Goal: Information Seeking & Learning: Find specific fact

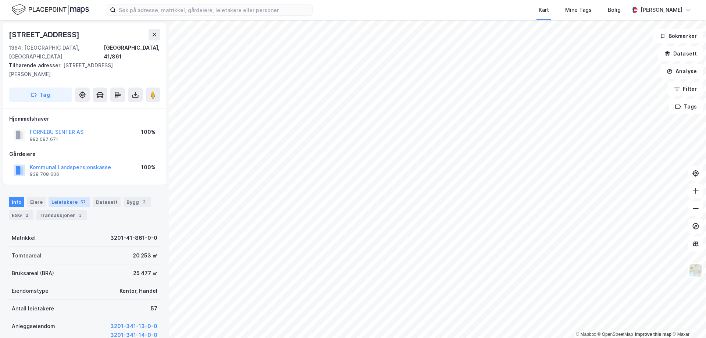
click at [60, 197] on div "Leietakere 57" at bounding box center [70, 202] width 42 height 10
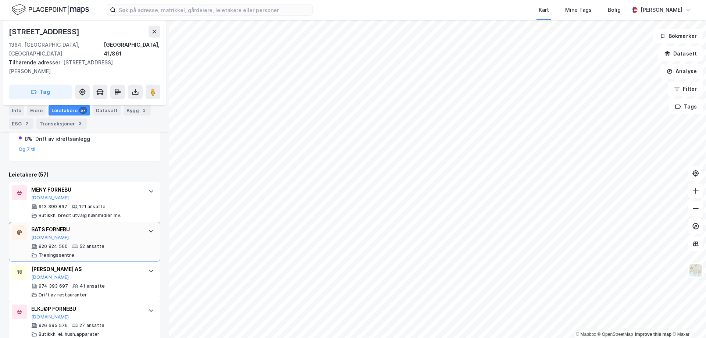
scroll to position [226, 0]
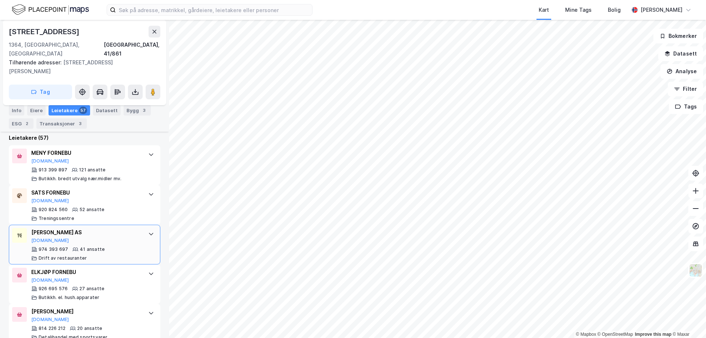
click at [69, 228] on div "[PERSON_NAME] AS" at bounding box center [86, 232] width 110 height 9
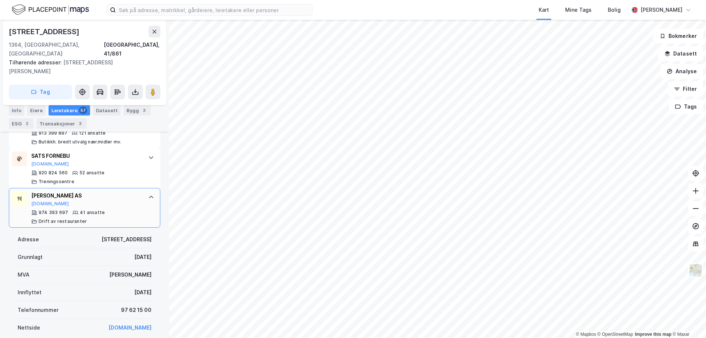
scroll to position [299, 0]
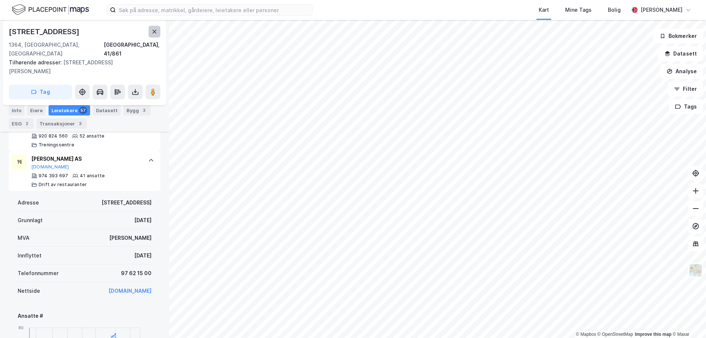
click at [155, 32] on icon at bounding box center [155, 32] width 4 height 4
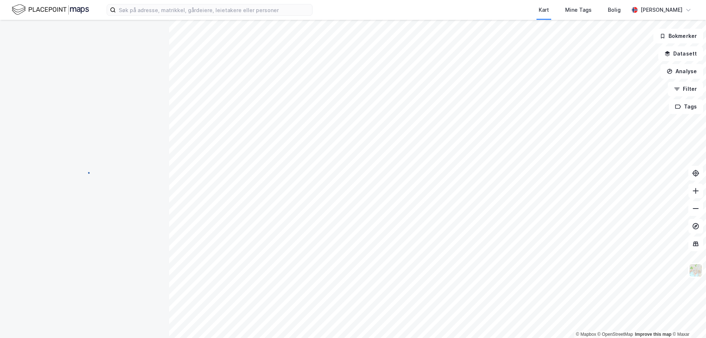
scroll to position [39, 0]
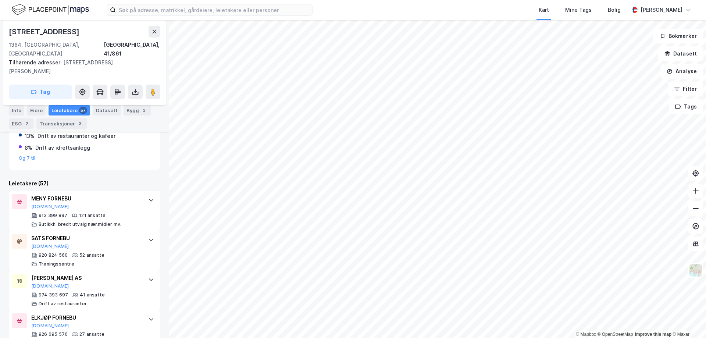
scroll to position [217, 0]
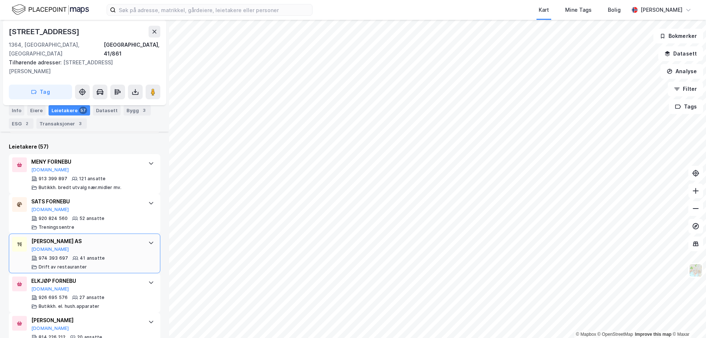
click at [69, 242] on div "[PERSON_NAME] AS [DOMAIN_NAME]" at bounding box center [86, 244] width 110 height 15
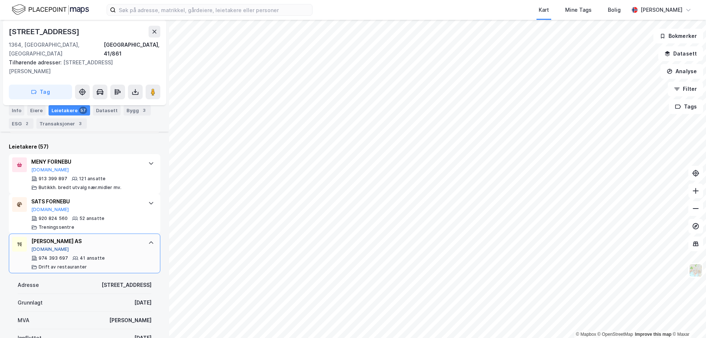
click at [40, 246] on button "[DOMAIN_NAME]" at bounding box center [50, 249] width 38 height 6
